Goal: Task Accomplishment & Management: Manage account settings

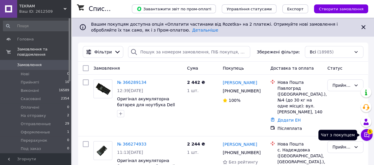
click at [365, 134] on icon at bounding box center [366, 135] width 6 height 6
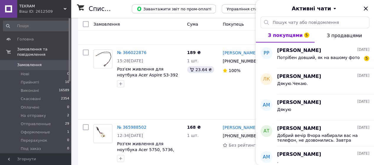
scroll to position [886, 0]
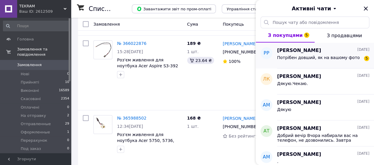
click at [281, 53] on span "Руслан Рябчич" at bounding box center [299, 50] width 44 height 7
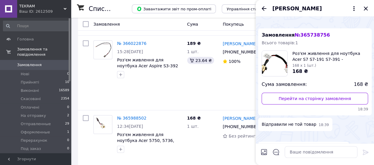
scroll to position [0, 0]
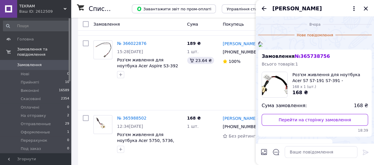
click at [263, 47] on img at bounding box center [260, 44] width 5 height 5
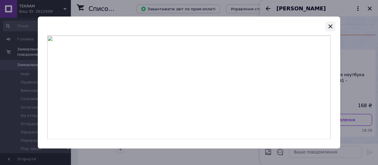
click at [331, 27] on icon "button" at bounding box center [331, 26] width 4 height 4
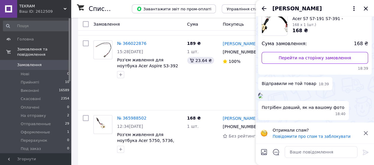
scroll to position [89, 0]
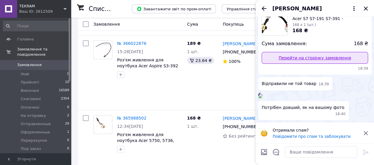
click at [304, 64] on link "Перейти на сторінку замовлення" at bounding box center [314, 58] width 106 height 12
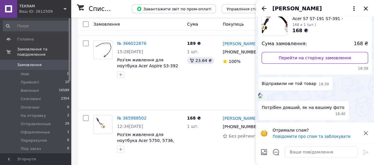
scroll to position [104, 0]
drag, startPoint x: 323, startPoint y: 59, endPoint x: 349, endPoint y: 60, distance: 26.0
click at [349, 22] on span "Роз'єм живлення для ноутбука Acer S7 S7-191 S7-391 - 50.4WD07.001 - 50.M3EN1.00…" at bounding box center [330, 16] width 76 height 12
copy span "50.4WD07.001"
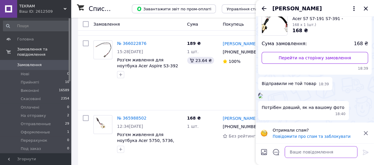
click at [303, 152] on textarea at bounding box center [320, 152] width 73 height 12
type textarea "L"
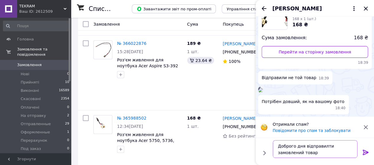
paste textarea "50.4WD07.001"
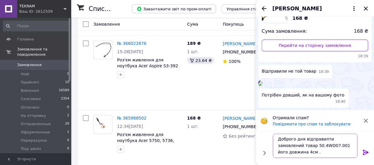
scroll to position [0, 0]
click at [323, 140] on textarea "Доброго дня відправилти замовлений товар 50.4WD07.001 його довжина 4см . напиші…" at bounding box center [315, 146] width 84 height 24
click at [284, 152] on textarea "Доброго дня відправили замовлений товар 50.4WD07.001 його довжина 4см . напишіт…" at bounding box center [315, 146] width 84 height 24
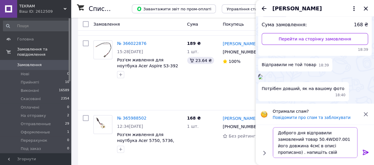
click at [315, 153] on textarea "Доброго дня відправили замовлений товар 50.4WD07.001 його довжина 4см( в описі …" at bounding box center [315, 142] width 84 height 31
drag, startPoint x: 285, startPoint y: 151, endPoint x: 273, endPoint y: 152, distance: 11.9
click at [273, 152] on textarea "Доброго дня відправили замовлений товар 50.4WD07.001 його довжина 4см( в описі …" at bounding box center [315, 142] width 84 height 31
click at [300, 151] on textarea "Доброго дня відправили замовлений товар 50.4WD07.001 його довжина 4см( в описі …" at bounding box center [315, 142] width 84 height 31
type textarea "Доброго дня відправили замовлений товар 50.4WD07.001 його довжина 4см( в описі …"
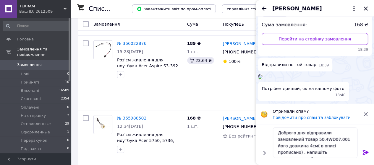
click at [366, 153] on icon at bounding box center [365, 152] width 7 height 7
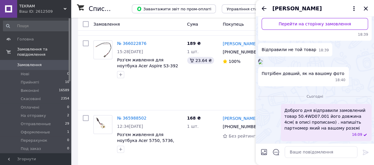
scroll to position [246, 0]
click at [261, 8] on icon "Назад" at bounding box center [263, 8] width 7 height 7
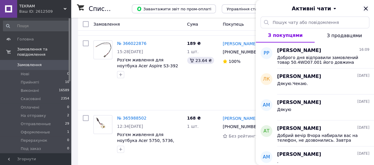
click at [363, 8] on icon "Закрити" at bounding box center [365, 8] width 7 height 7
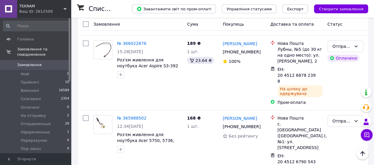
click at [25, 62] on span "Замовлення" at bounding box center [29, 64] width 25 height 5
click at [32, 62] on span "Замовлення" at bounding box center [29, 64] width 25 height 5
click at [25, 60] on link "Замовлення 0" at bounding box center [36, 65] width 73 height 10
click at [35, 62] on span "Замовлення" at bounding box center [29, 64] width 25 height 5
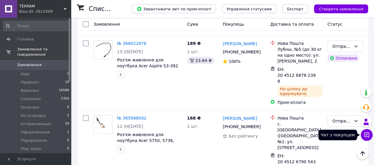
click at [362, 136] on button "Чат з покупцем" at bounding box center [366, 135] width 12 height 12
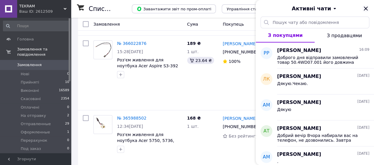
click at [366, 9] on icon "Закрити" at bounding box center [365, 8] width 7 height 7
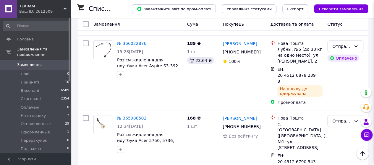
click at [24, 62] on span "Замовлення" at bounding box center [29, 64] width 25 height 5
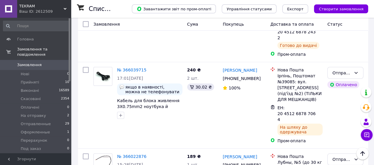
scroll to position [768, 0]
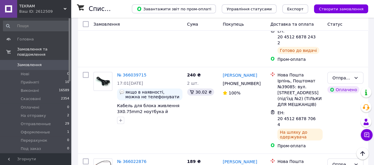
click at [27, 62] on span "Замовлення" at bounding box center [29, 64] width 25 height 5
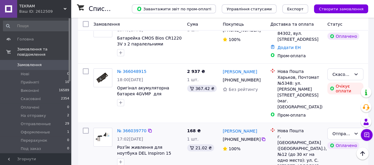
scroll to position [620, 0]
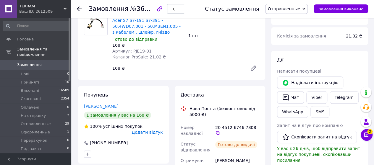
scroll to position [207, 0]
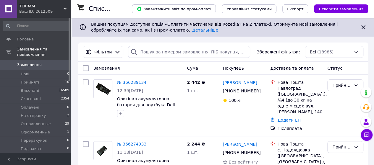
click at [22, 62] on span "Замовлення" at bounding box center [29, 64] width 25 height 5
